Goal: Transaction & Acquisition: Purchase product/service

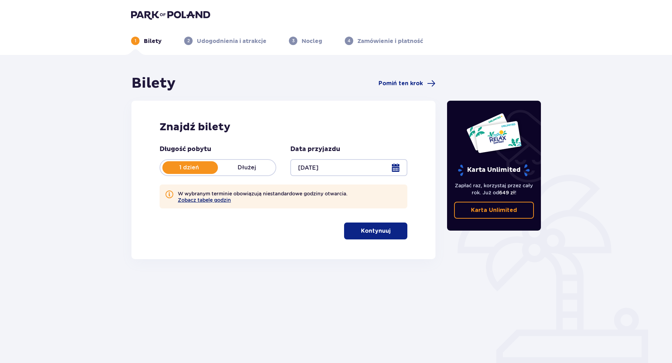
click at [210, 200] on button "Zobacz tabelę godzin" at bounding box center [204, 200] width 53 height 6
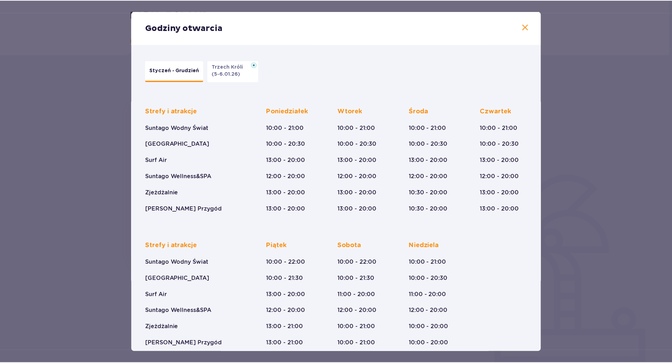
scroll to position [9, 0]
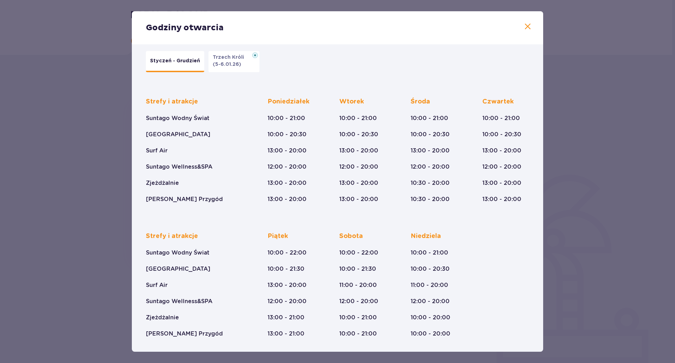
click at [529, 25] on span at bounding box center [528, 27] width 8 height 8
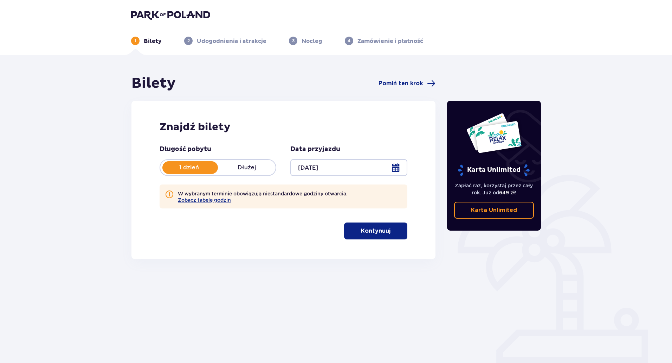
click at [379, 230] on p "Kontynuuj" at bounding box center [376, 231] width 30 height 8
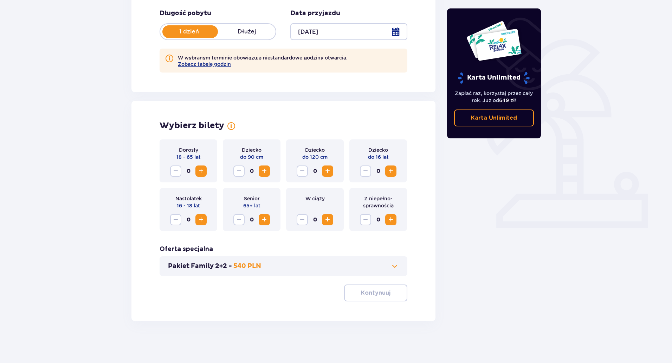
scroll to position [136, 0]
click at [72, 220] on div "Bilety Pomiń ten krok Znajdź bilety Długość pobytu 1 dzień Dłużej Data przyjazd…" at bounding box center [336, 141] width 672 height 444
click at [203, 170] on span "Zwiększ" at bounding box center [201, 170] width 8 height 8
click at [324, 171] on span "Zwiększ" at bounding box center [328, 170] width 8 height 8
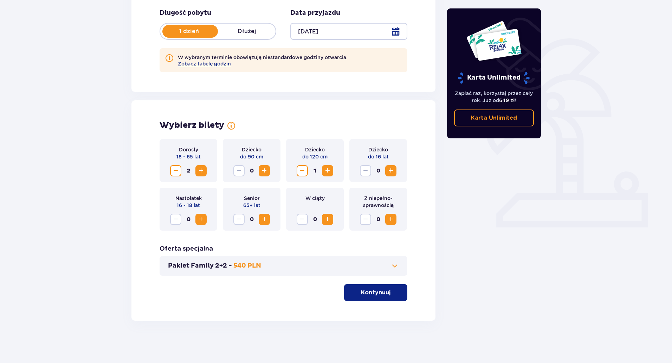
click at [376, 289] on p "Kontynuuj" at bounding box center [376, 292] width 30 height 8
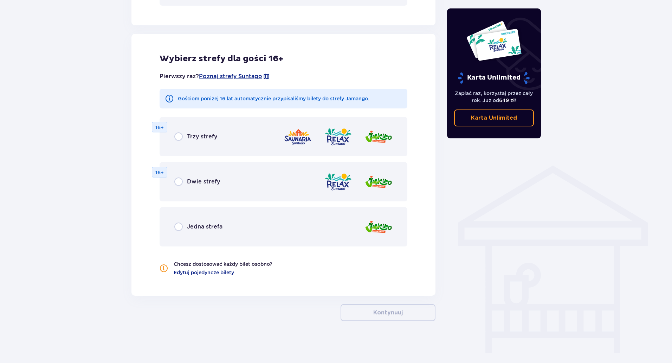
scroll to position [406, 0]
click at [179, 226] on input "radio" at bounding box center [178, 226] width 8 height 8
radio input "true"
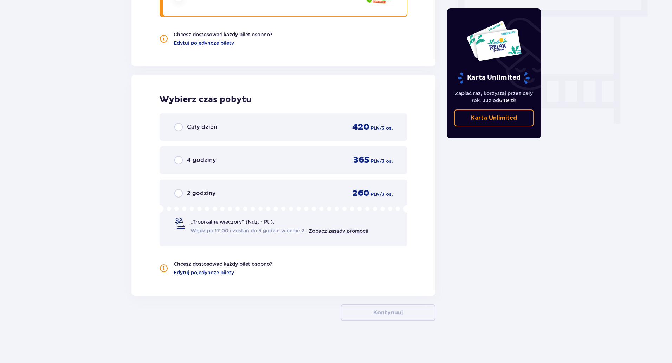
scroll to position [636, 0]
click at [175, 164] on input "radio" at bounding box center [178, 159] width 8 height 8
radio input "true"
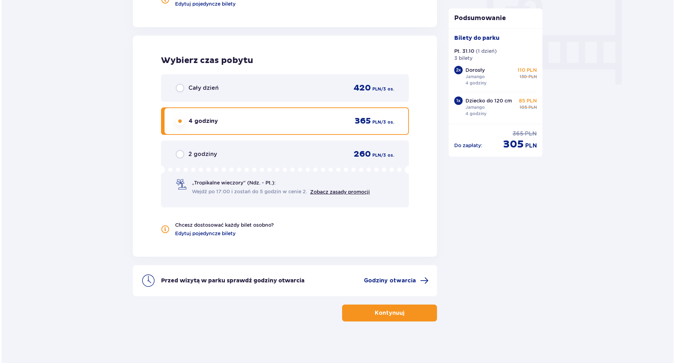
scroll to position [675, 0]
click at [404, 278] on span "Godziny otwarcia" at bounding box center [389, 280] width 52 height 8
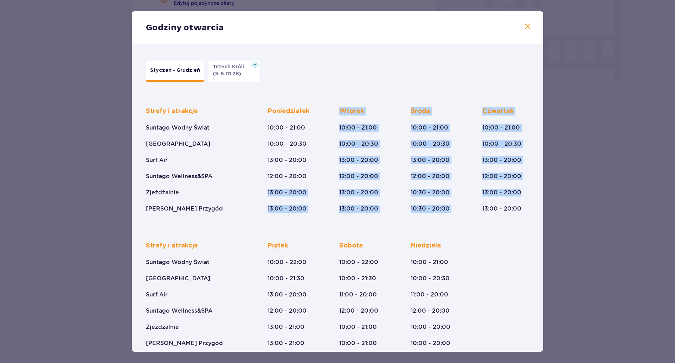
drag, startPoint x: 276, startPoint y: 194, endPoint x: 519, endPoint y: 194, distance: 242.3
click at [519, 194] on div "Strefy i atrakcje Suntago Wodny Świat Crocodile Island Surf Air Suntago Wellnes…" at bounding box center [337, 154] width 383 height 117
click at [520, 194] on div "Czwartek 10:00 - 21:00 10:00 - 20:30 13:00 - 20:00 12:00 - 20:00 13:00 - 20:00 …" at bounding box center [506, 160] width 47 height 106
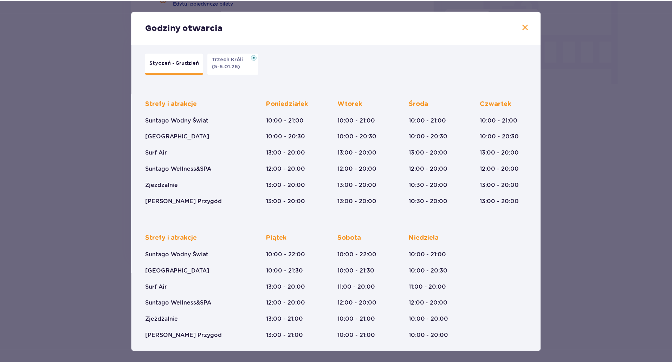
scroll to position [9, 0]
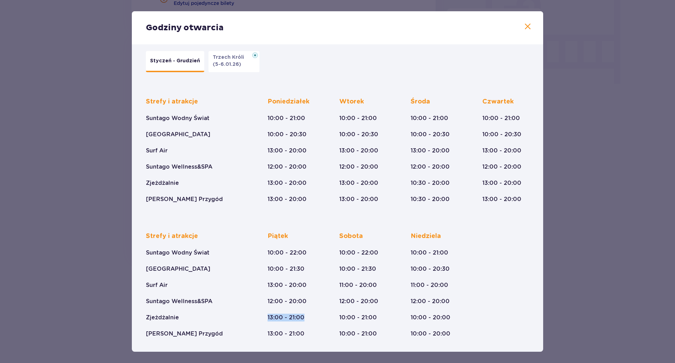
drag, startPoint x: 263, startPoint y: 314, endPoint x: 305, endPoint y: 314, distance: 41.9
click at [305, 314] on div "Strefy i atrakcje Suntago Wodny Świat Crocodile Island Surf Air Suntago Wellnes…" at bounding box center [337, 279] width 383 height 117
click at [305, 314] on div "Piątek 10:00 - 22:00 10:00 - 21:30 13:00 - 20:00 12:00 - 20:00 13:00 - 21:00 13…" at bounding box center [287, 285] width 39 height 106
click at [524, 27] on span at bounding box center [528, 27] width 8 height 8
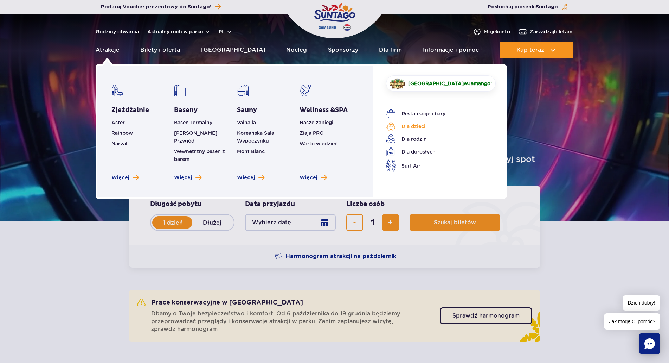
click at [410, 124] on link "Dla dzieci" at bounding box center [435, 126] width 99 height 10
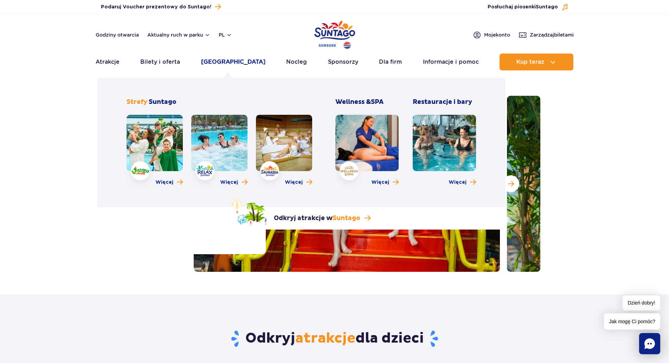
click at [219, 64] on link "Poznaj park" at bounding box center [233, 61] width 64 height 17
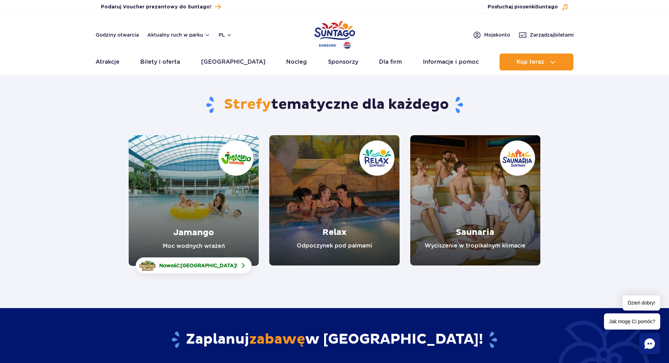
click at [210, 232] on link "Jamango" at bounding box center [194, 200] width 130 height 130
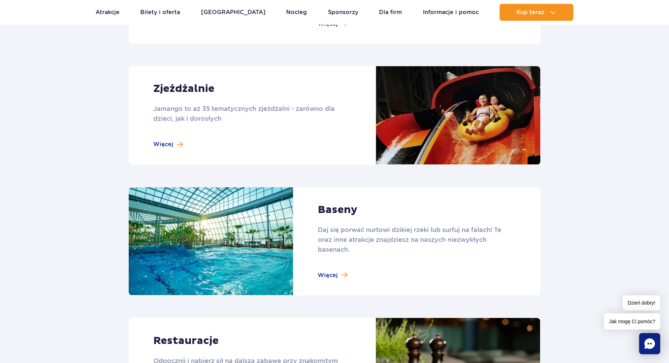
scroll to position [598, 0]
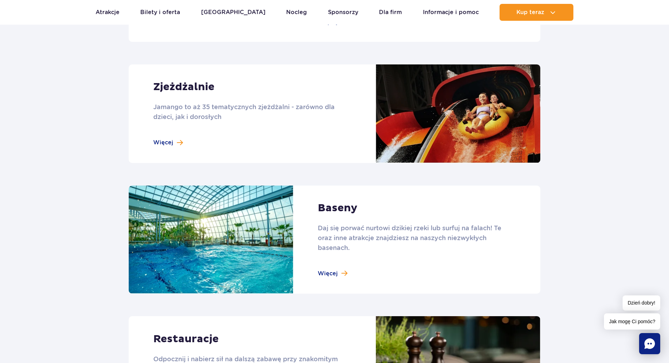
click at [168, 139] on link at bounding box center [335, 113] width 412 height 98
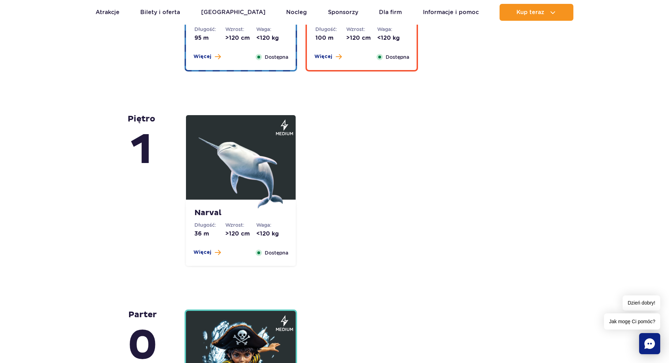
scroll to position [1512, 0]
